Goal: Transaction & Acquisition: Download file/media

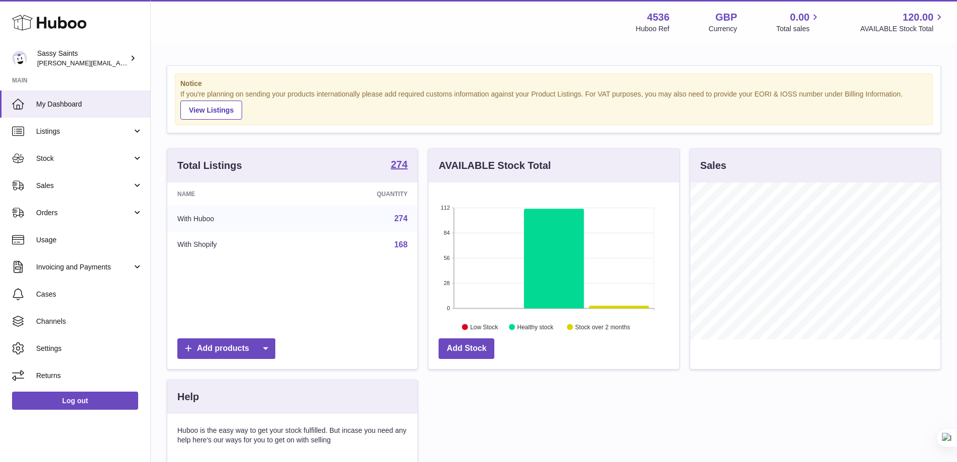
scroll to position [502038, 501945]
click at [78, 158] on span "Stock" at bounding box center [84, 159] width 96 height 10
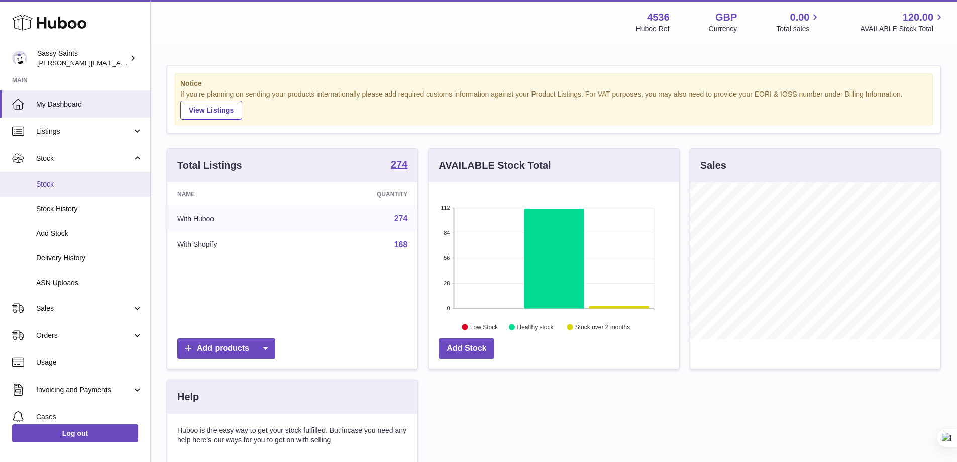
click at [55, 187] on span "Stock" at bounding box center [89, 184] width 106 height 10
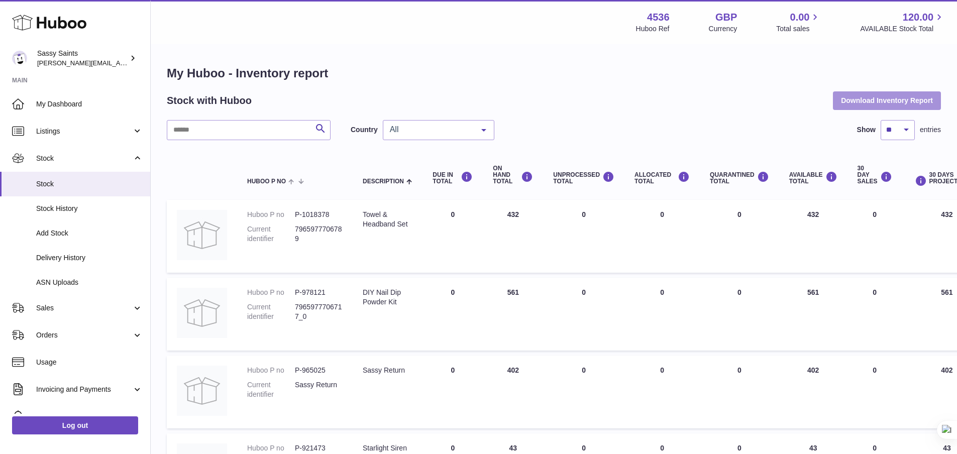
click at [864, 101] on button "Download Inventory Report" at bounding box center [887, 100] width 108 height 18
